Goal: Information Seeking & Learning: Check status

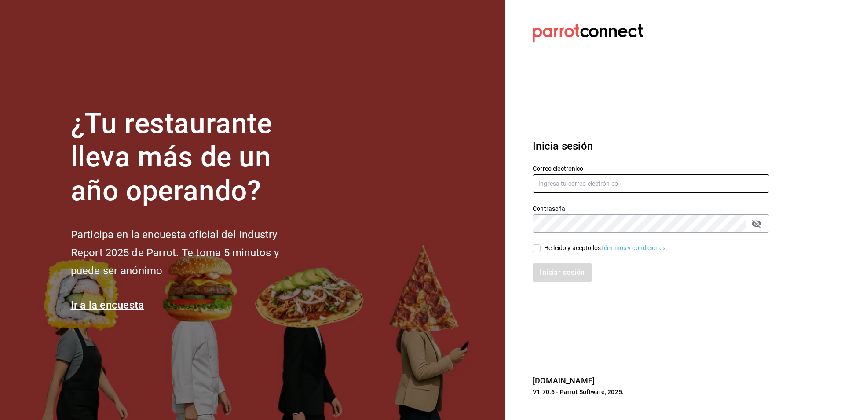
type input "[EMAIL_ADDRESS][PERSON_NAME][DOMAIN_NAME]"
click at [550, 249] on div "He leído y acepto los Términos y condiciones." at bounding box center [605, 247] width 123 height 9
click at [540, 249] on input "He leído y acepto los Términos y condiciones." at bounding box center [537, 248] width 8 height 8
checkbox input "true"
click at [557, 270] on button "Iniciar sesión" at bounding box center [563, 272] width 60 height 18
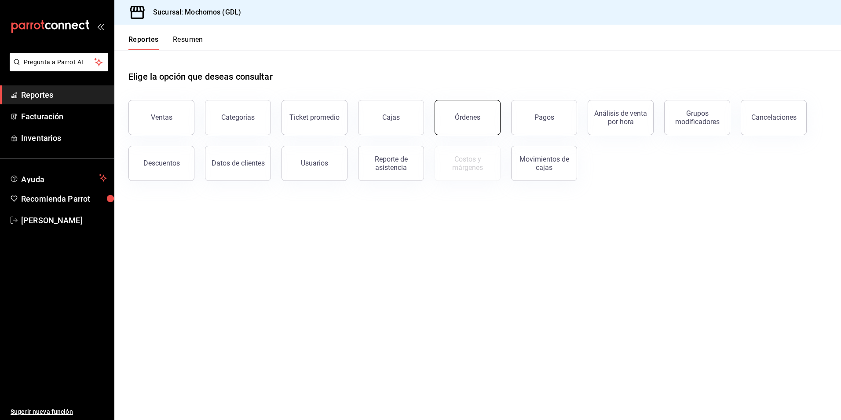
click at [474, 121] on div "Órdenes" at bounding box center [468, 117] width 26 height 8
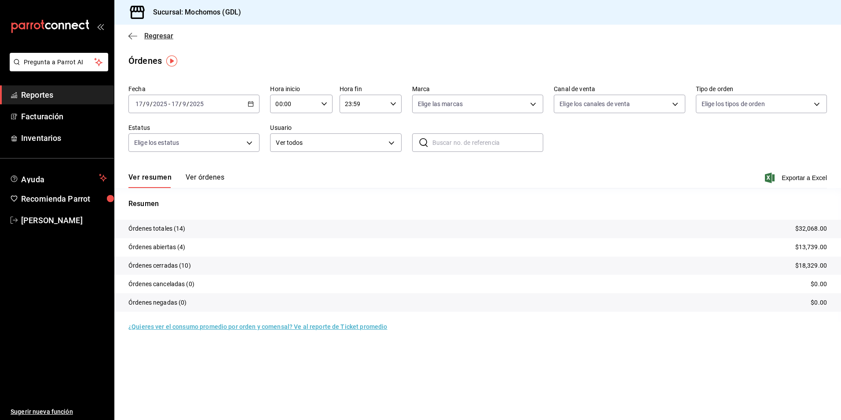
click at [165, 37] on span "Regresar" at bounding box center [158, 36] width 29 height 8
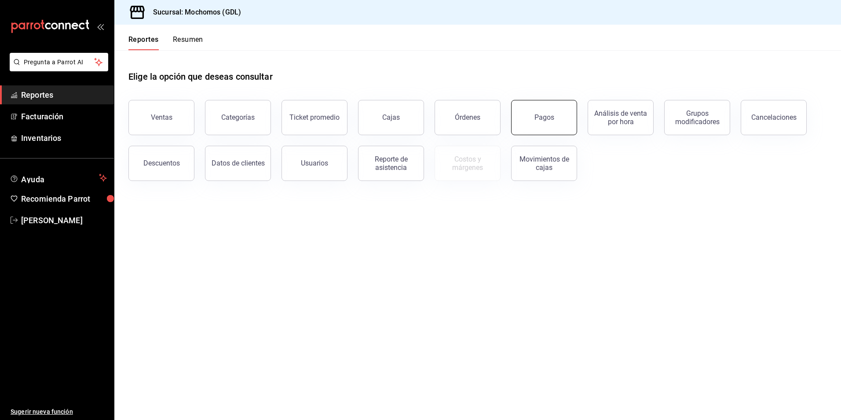
click at [544, 120] on div "Pagos" at bounding box center [544, 117] width 20 height 8
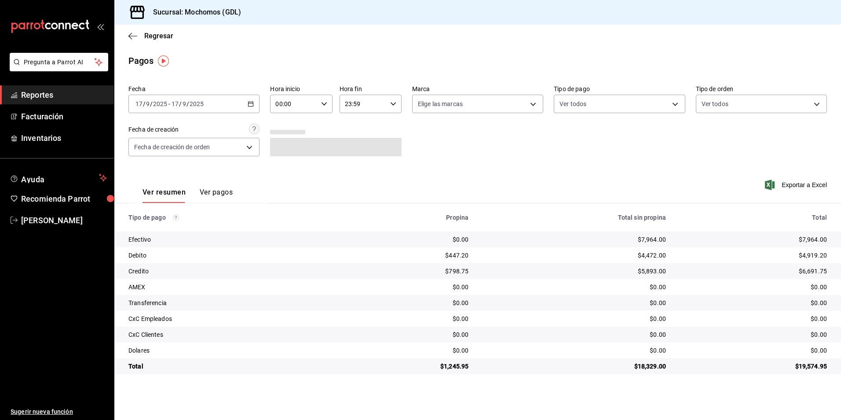
click at [247, 103] on div "[DATE] [DATE] - [DATE] [DATE]" at bounding box center [193, 104] width 131 height 18
click at [174, 223] on li "Rango de fechas" at bounding box center [170, 229] width 82 height 20
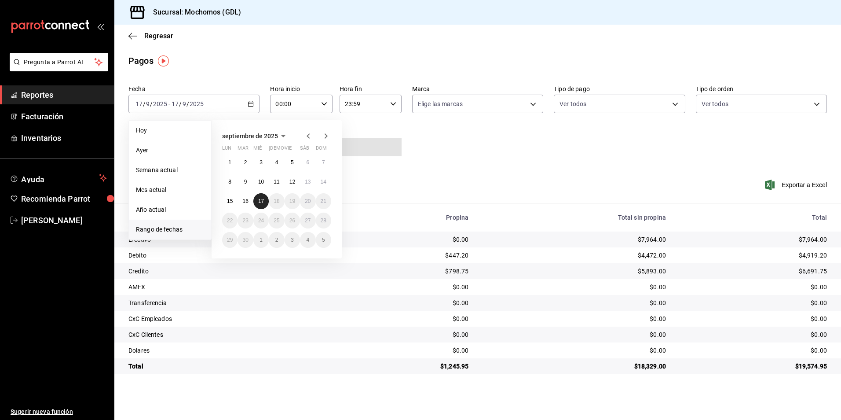
click at [258, 203] on button "17" at bounding box center [260, 201] width 15 height 16
click at [260, 200] on abbr "17" at bounding box center [261, 201] width 6 height 6
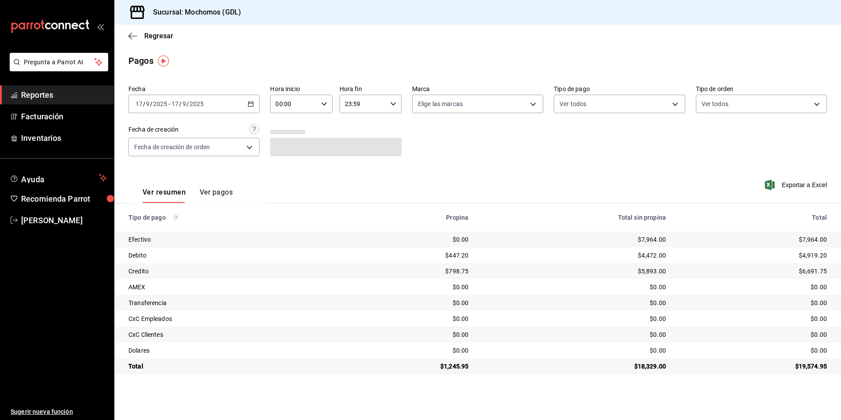
click at [323, 100] on div "00:00 Hora inicio" at bounding box center [301, 104] width 62 height 18
click at [286, 126] on span "04" at bounding box center [285, 122] width 17 height 7
type input "04:00"
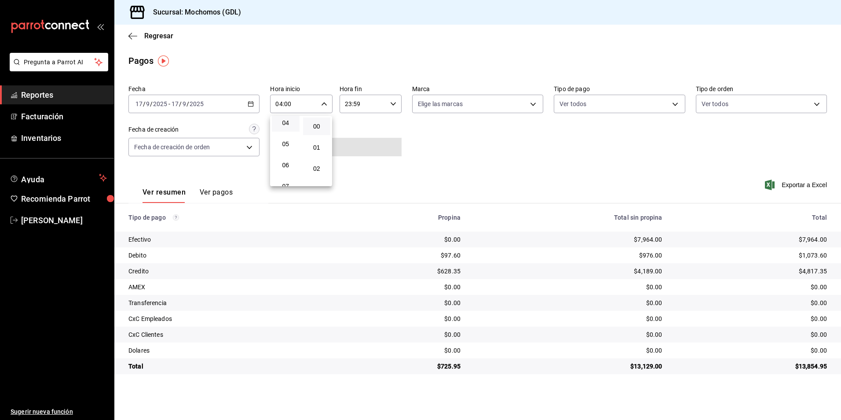
click at [464, 110] on div at bounding box center [420, 210] width 841 height 420
click at [456, 107] on body "Pregunta a Parrot AI Reportes Facturación Inventarios Ayuda Recomienda Parrot […" at bounding box center [420, 210] width 841 height 420
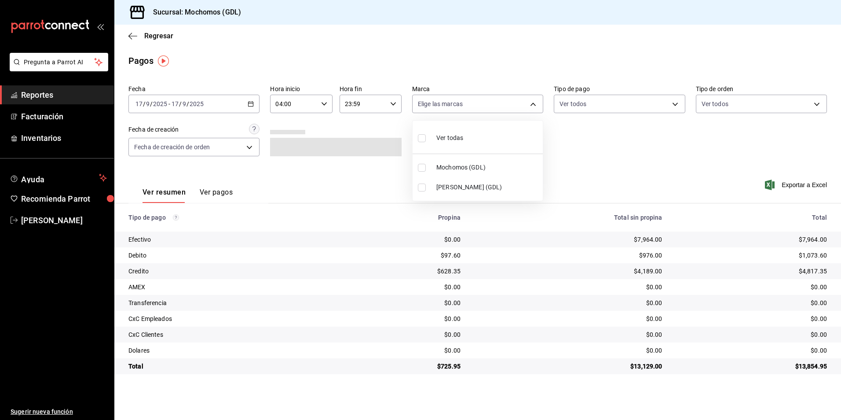
click at [446, 131] on div "Ver todas" at bounding box center [440, 137] width 45 height 19
type input "36c25d4a-7cb0-456c-a434-e981d54830bc,9cac9703-0c5a-4d8b-addd-5b6b571d65b9"
checkbox input "true"
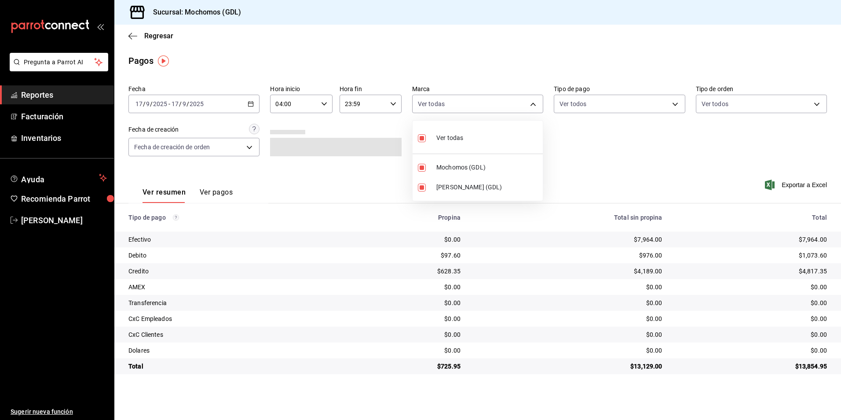
click at [592, 102] on div at bounding box center [420, 210] width 841 height 420
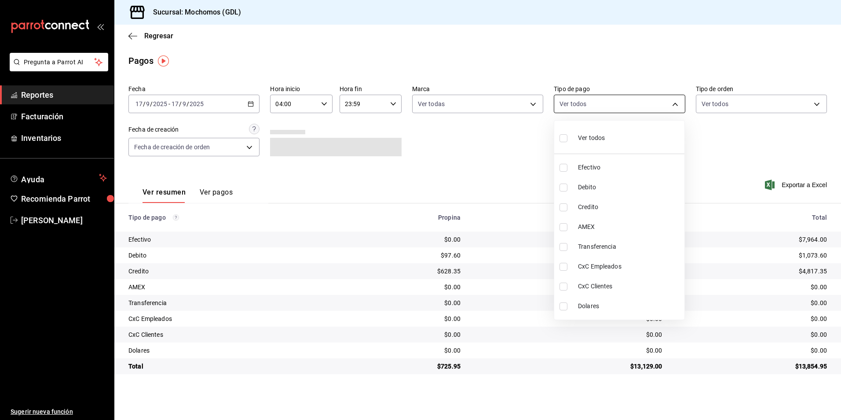
click at [585, 105] on body "Pregunta a Parrot AI Reportes Facturación Inventarios Ayuda Recomienda Parrot […" at bounding box center [420, 210] width 841 height 420
click at [575, 135] on div "Ver todos" at bounding box center [581, 137] width 45 height 19
type input "43f15ab9-6aaf-467e-828e-46d2c45c5663,c4bdfb15-5497-4aae-ad2b-38852a02f4e8,2255b…"
checkbox input "true"
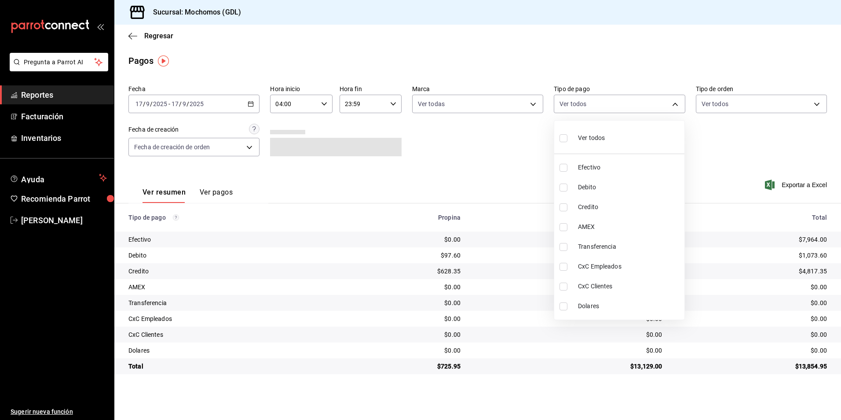
checkbox input "true"
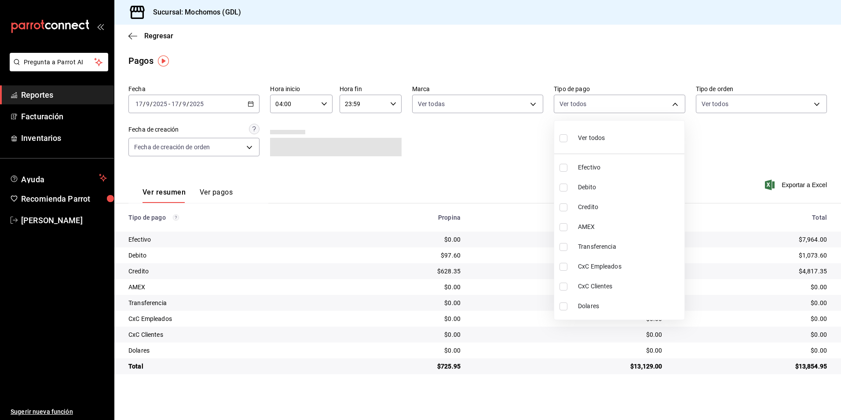
checkbox input "true"
click at [708, 110] on div at bounding box center [420, 210] width 841 height 420
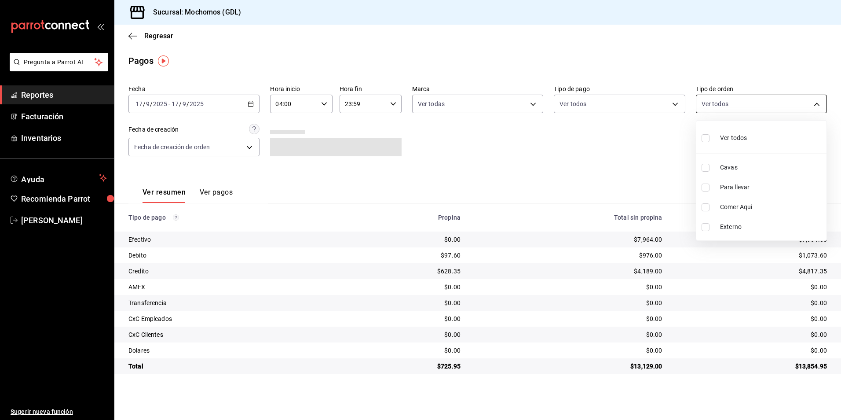
click at [703, 103] on body "Pregunta a Parrot AI Reportes Facturación Inventarios Ayuda Recomienda Parrot […" at bounding box center [420, 210] width 841 height 420
click at [699, 138] on li "Ver todos" at bounding box center [761, 137] width 130 height 26
type input "c3d0baef-30c0-4718-9d76-caab43e27316,13c4cc4a-99d2-42c0-ba96-c3de8c08c13d,7b791…"
checkbox input "true"
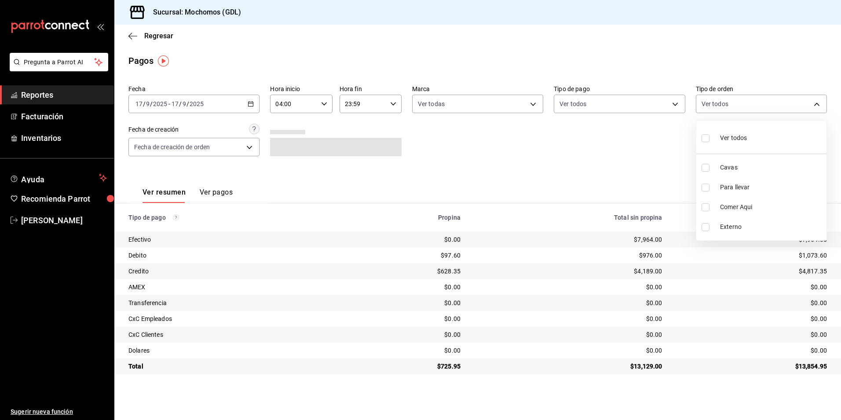
checkbox input "true"
click at [539, 146] on div at bounding box center [420, 210] width 841 height 420
